Goal: Task Accomplishment & Management: Use online tool/utility

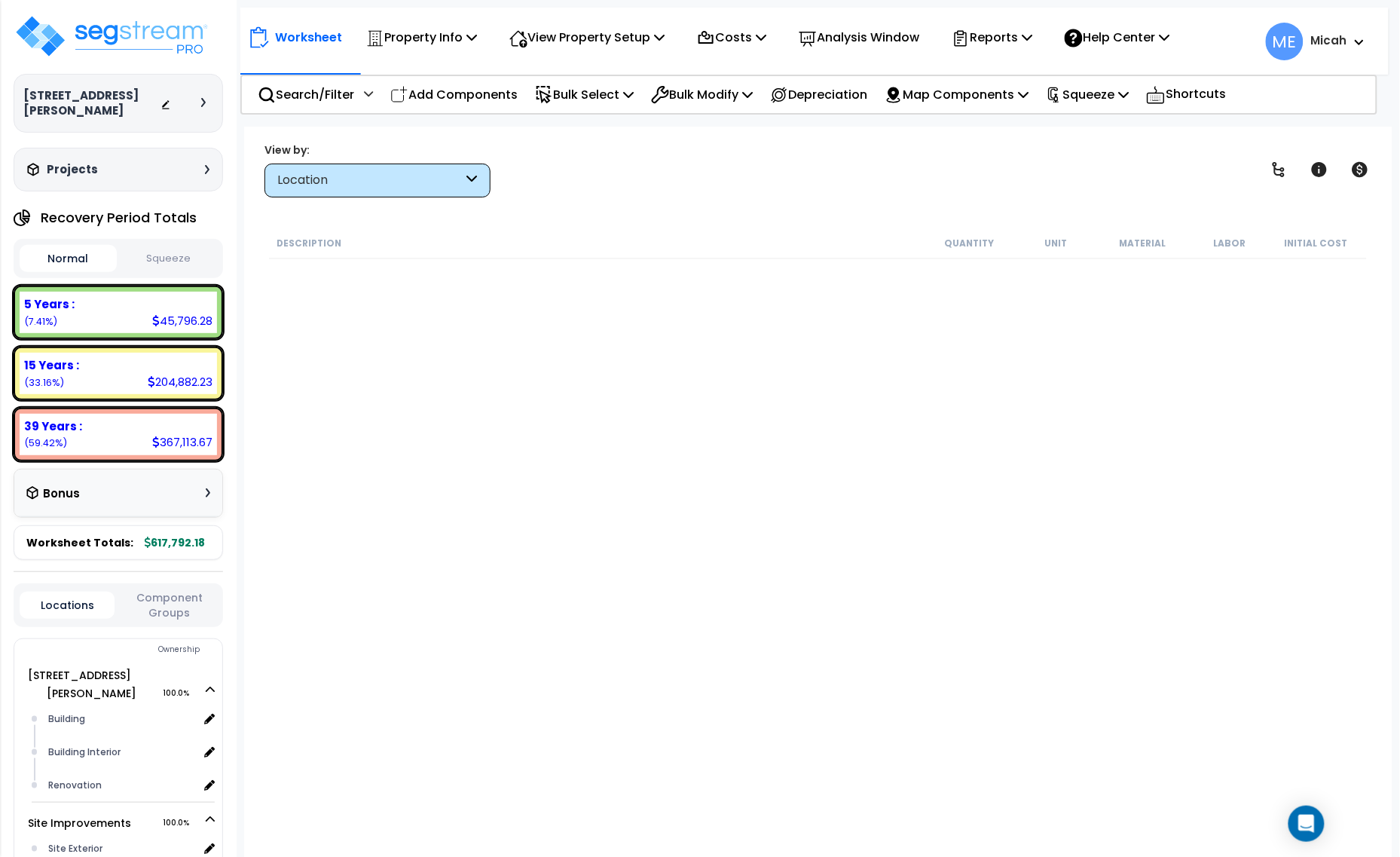
scroll to position [3823, 0]
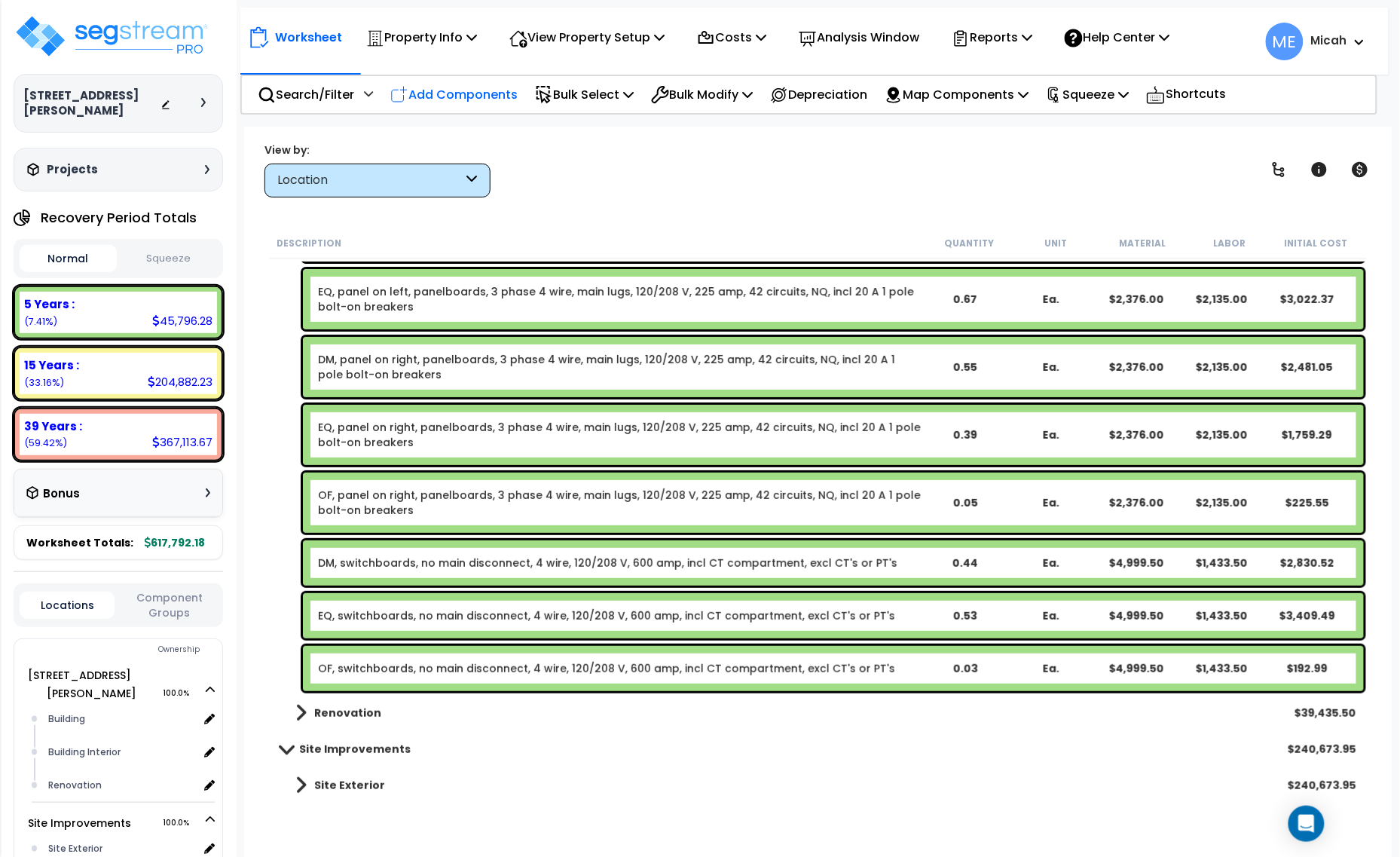
click at [485, 100] on p "Add Components" at bounding box center [453, 94] width 128 height 20
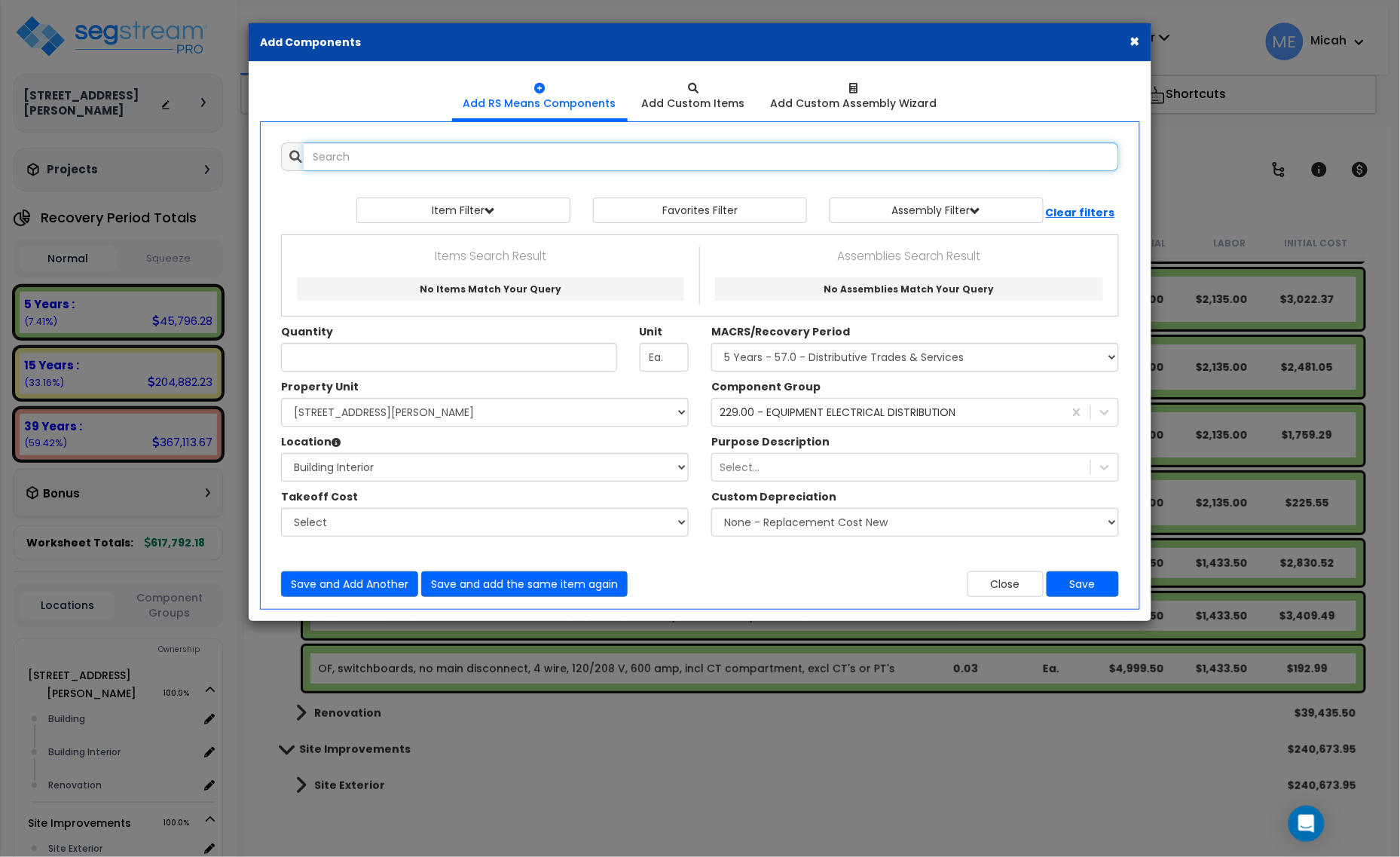
click at [430, 152] on input "text" at bounding box center [711, 157] width 815 height 29
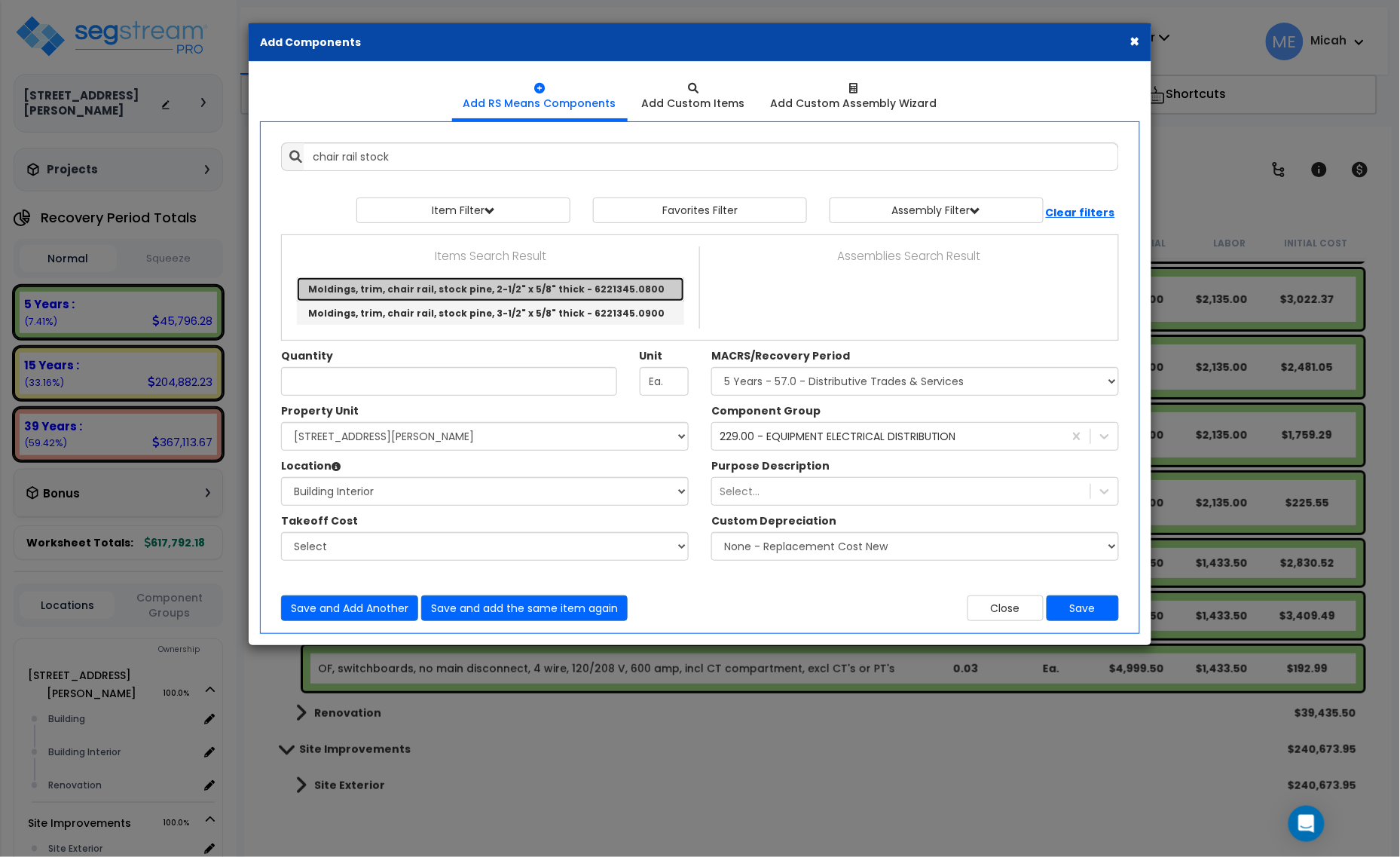
click at [534, 289] on link "Moldings, trim, chair rail, stock pine, 2-1/2" x 5/8" thick - 6221345.0800" at bounding box center [490, 289] width 387 height 24
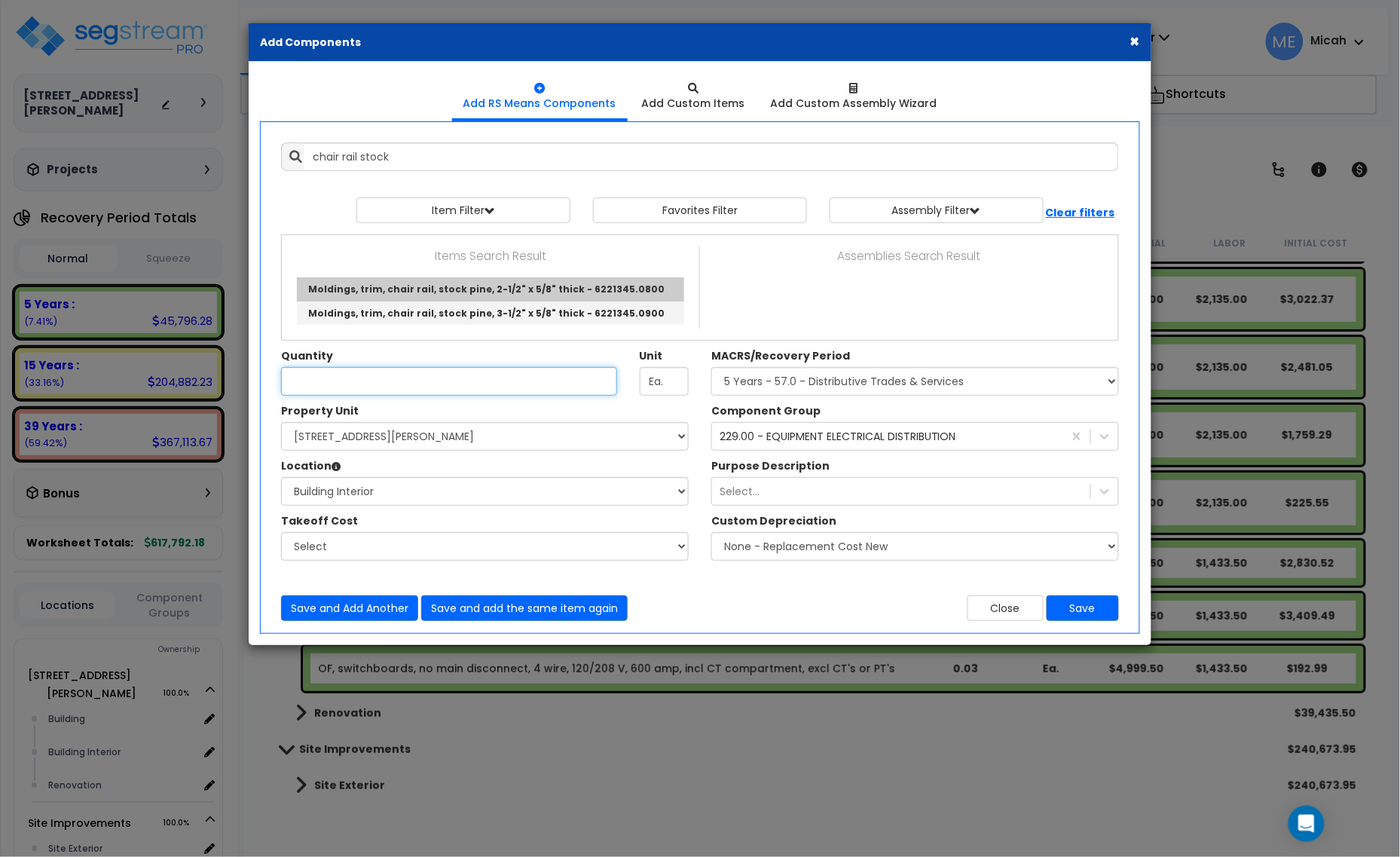
type input "Moldings, trim, chair rail, stock pine, 2-1/2" x 5/8" thick - 6221345.0800"
type input "L.F."
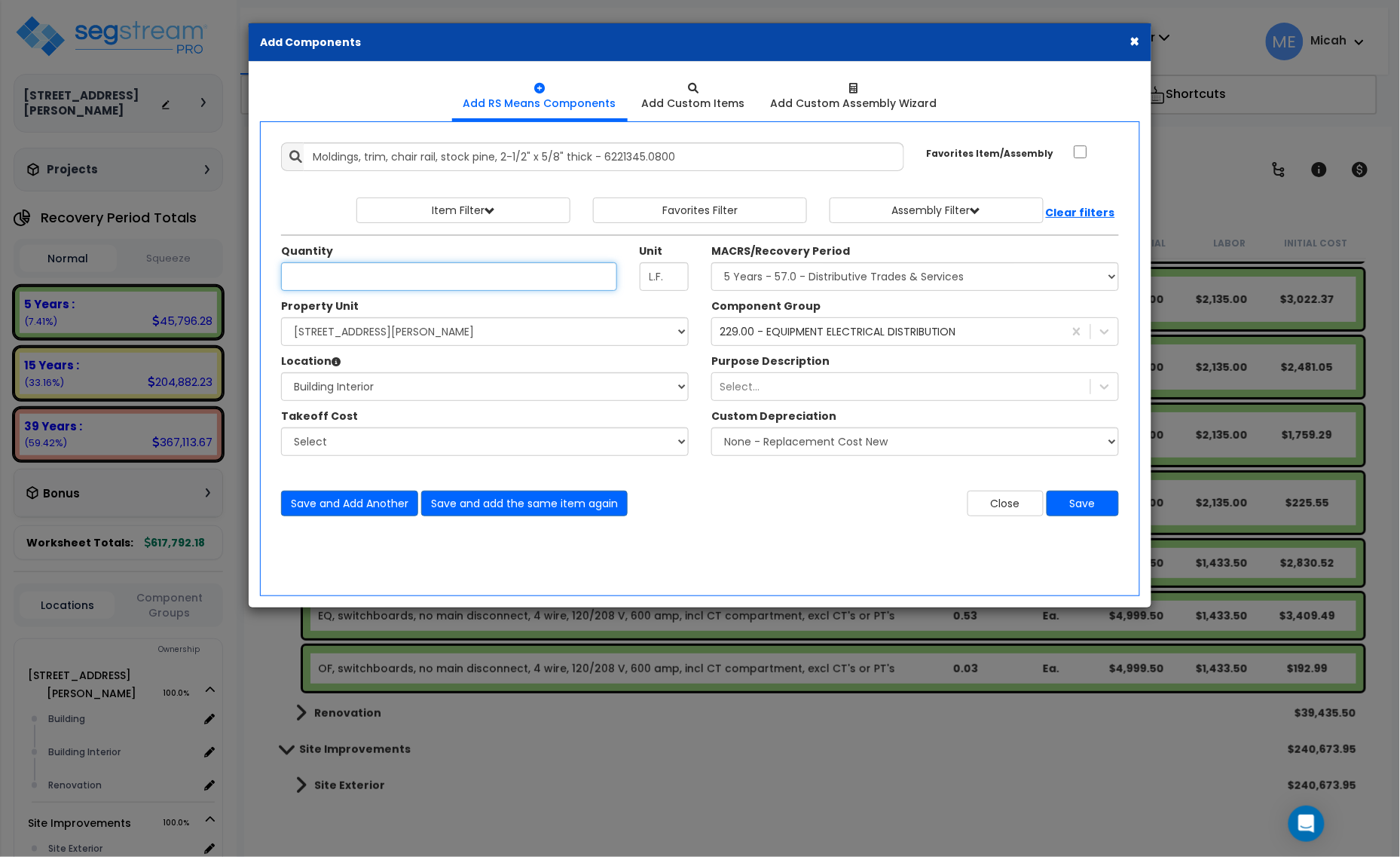
scroll to position [0, 0]
type input "12.5"
click at [490, 392] on select "Select Building Building Interior Renovation Add Additional Location" at bounding box center [485, 386] width 408 height 29
select select "19279"
click at [281, 373] on select "Select Building Building Interior Renovation Add Additional Location" at bounding box center [485, 386] width 408 height 29
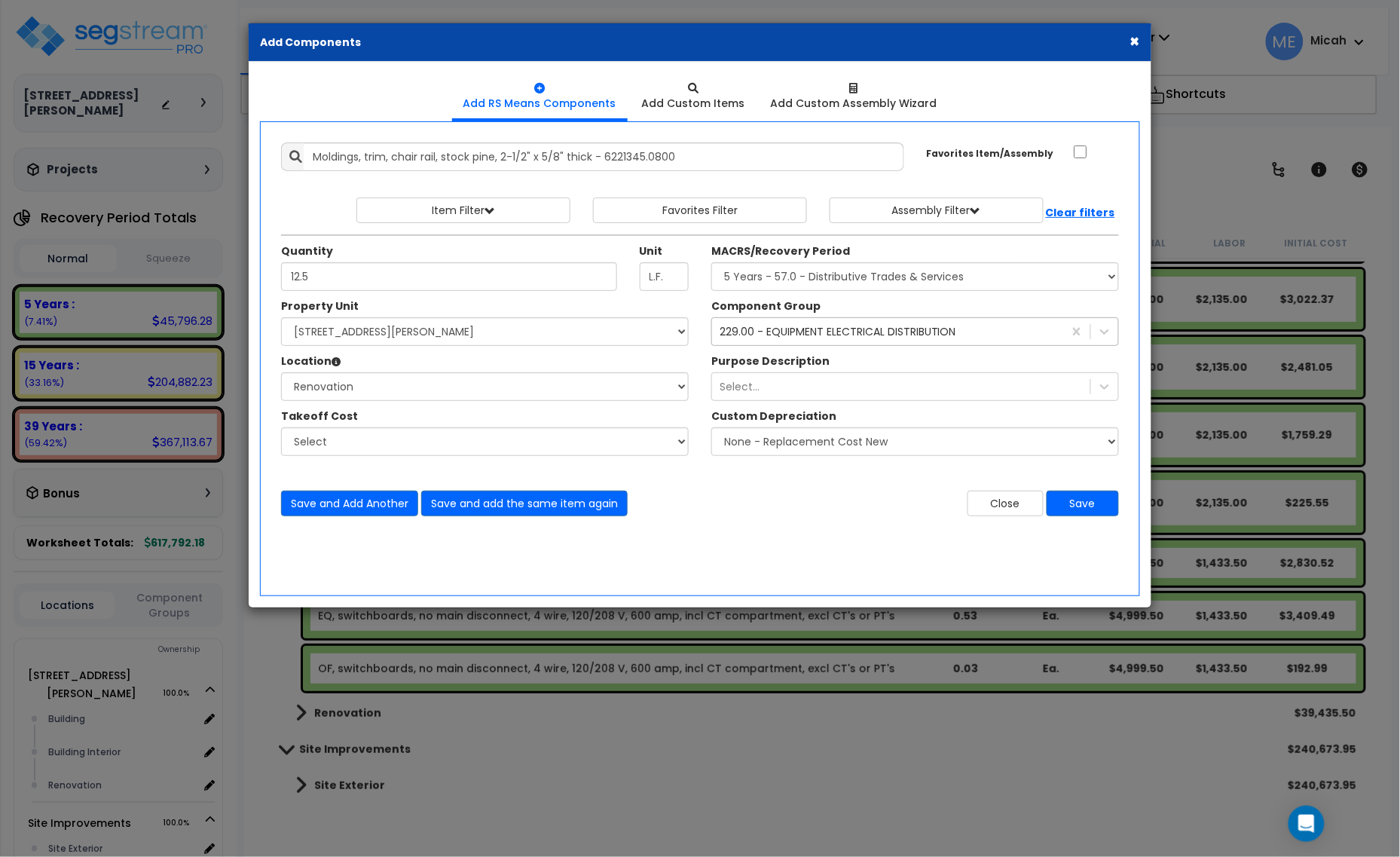
click at [842, 331] on div "229.00 - EQUIPMENT ELECTRICAL DISTRIBUTION" at bounding box center [838, 331] width 237 height 15
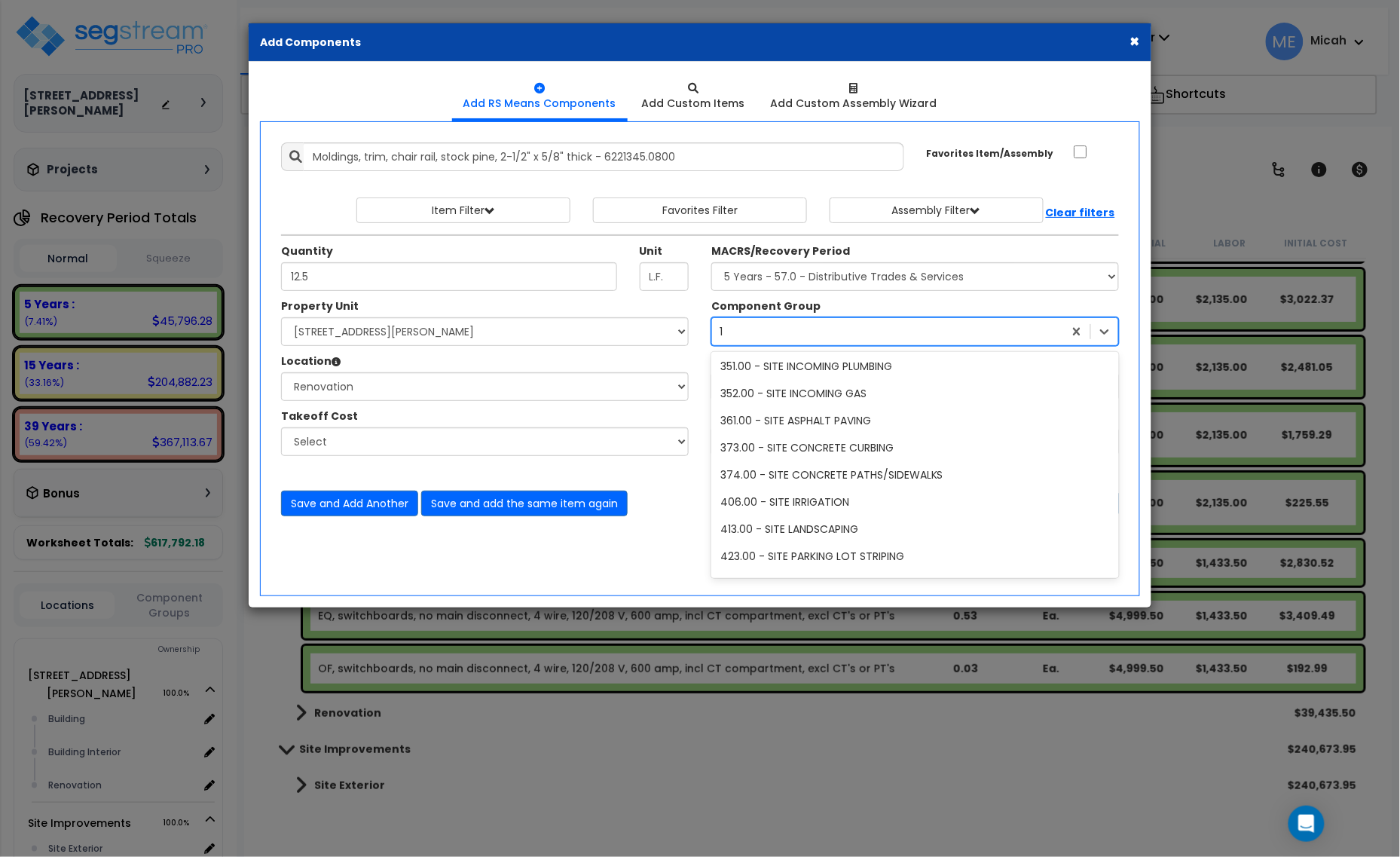
scroll to position [166, 0]
type input "118"
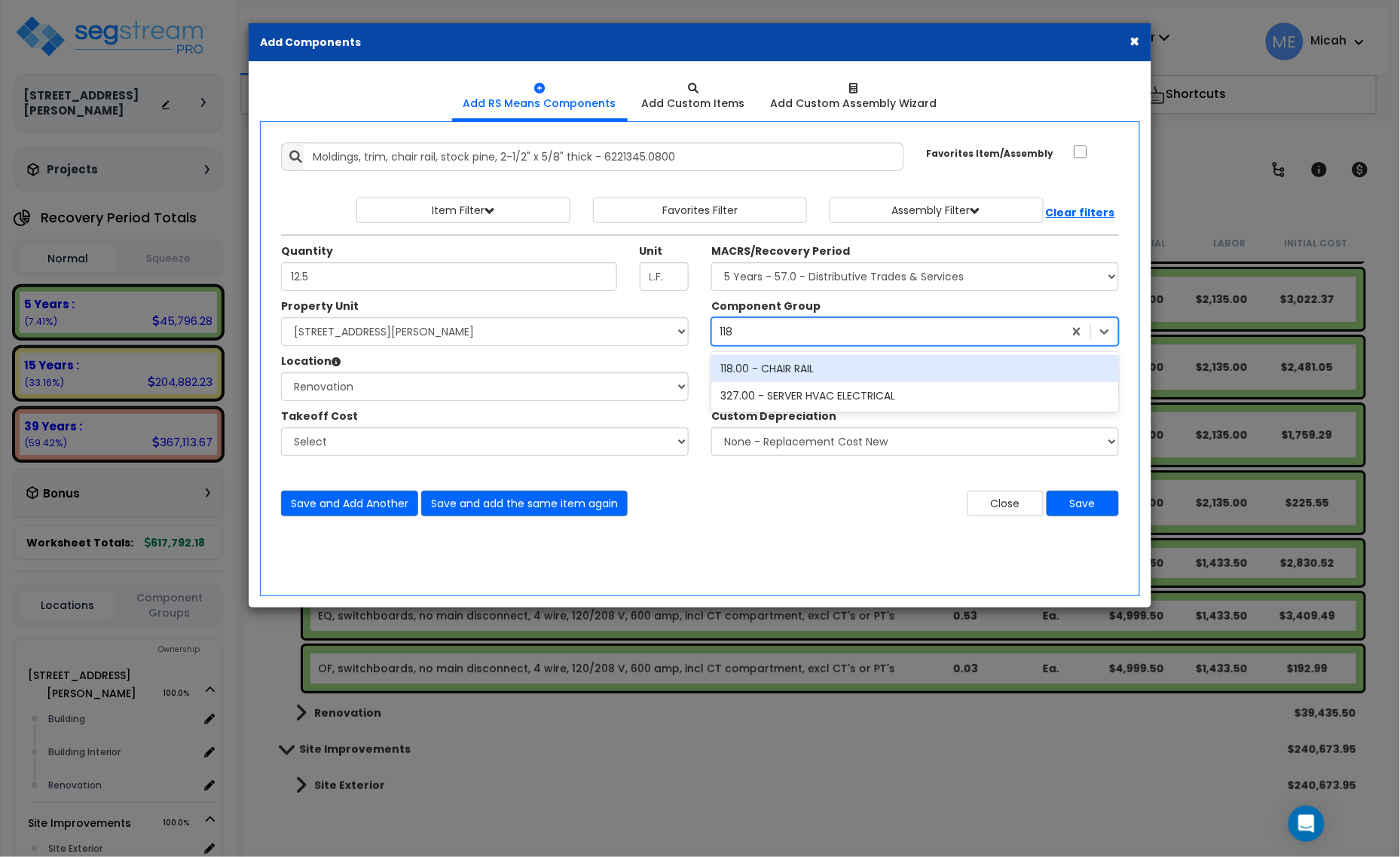
click at [796, 367] on div "118.00 - CHAIR RAIL" at bounding box center [915, 368] width 408 height 27
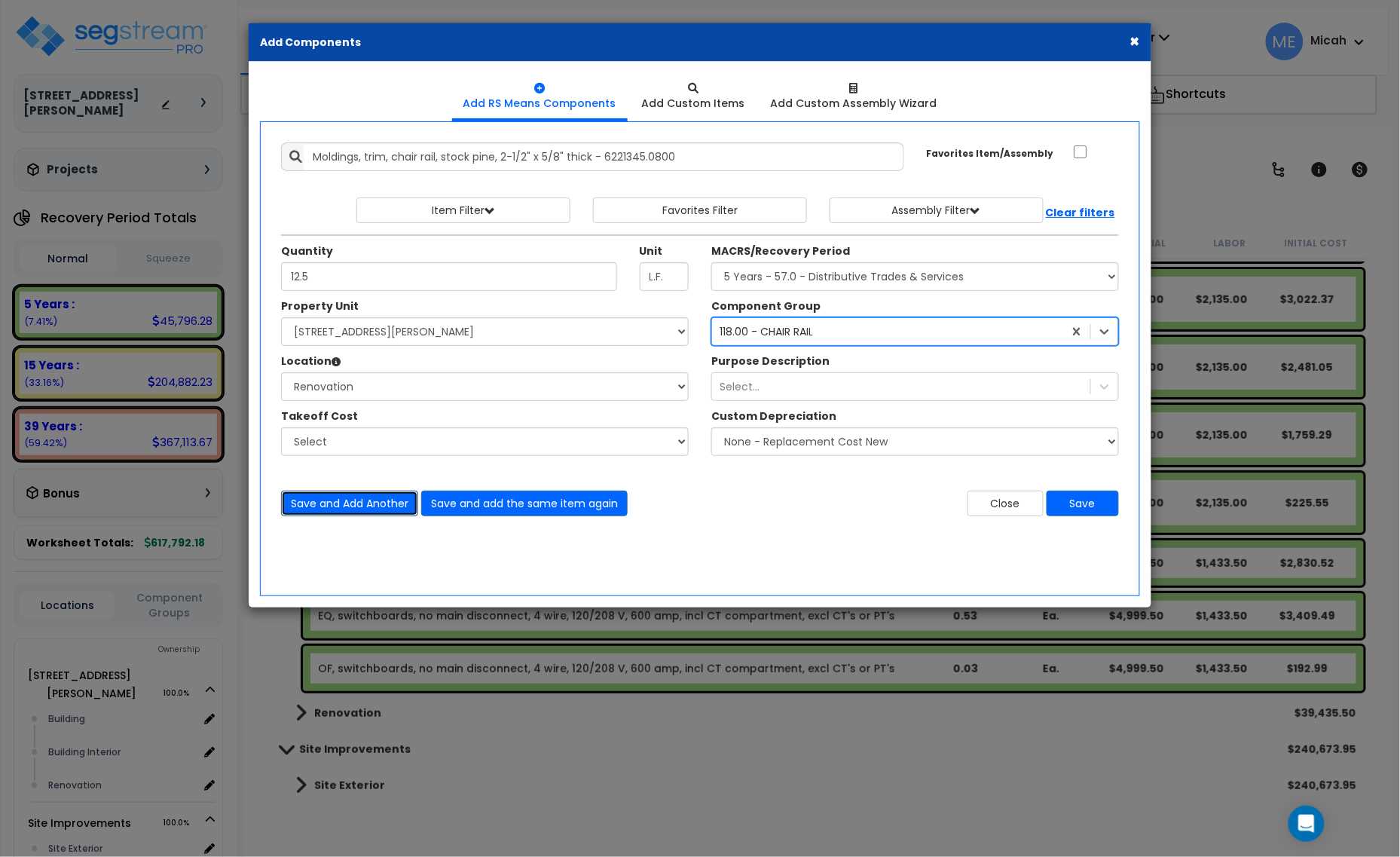
click at [351, 506] on button "Save and Add Another" at bounding box center [350, 503] width 138 height 25
